Goal: Information Seeking & Learning: Learn about a topic

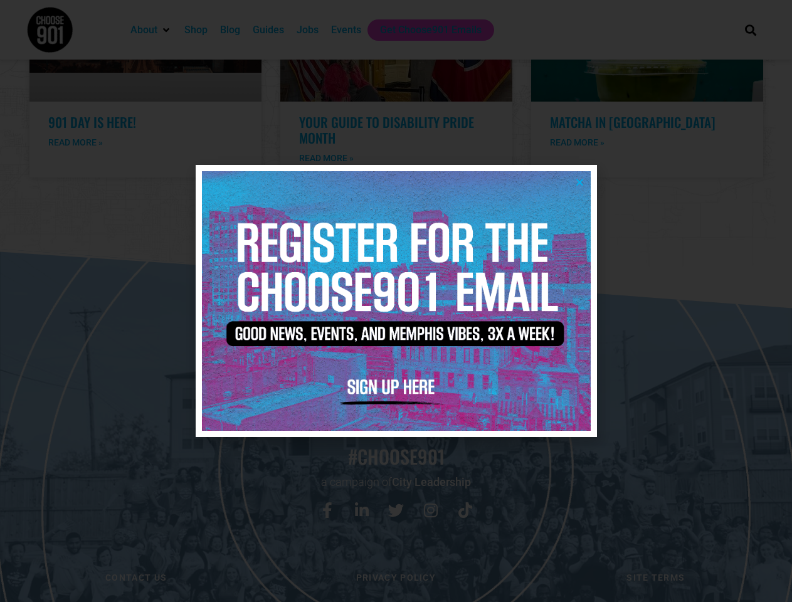
scroll to position [2585, 0]
click at [579, 182] on icon "Close" at bounding box center [579, 181] width 9 height 9
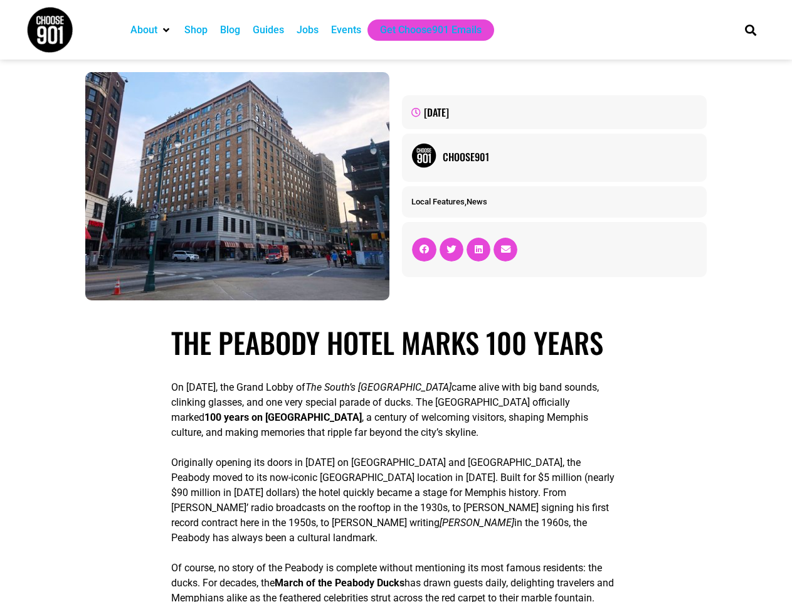
click at [395, 301] on div "[DATE] Choose901 Local Features , News" at bounding box center [553, 186] width 316 height 241
